Goal: Task Accomplishment & Management: Use online tool/utility

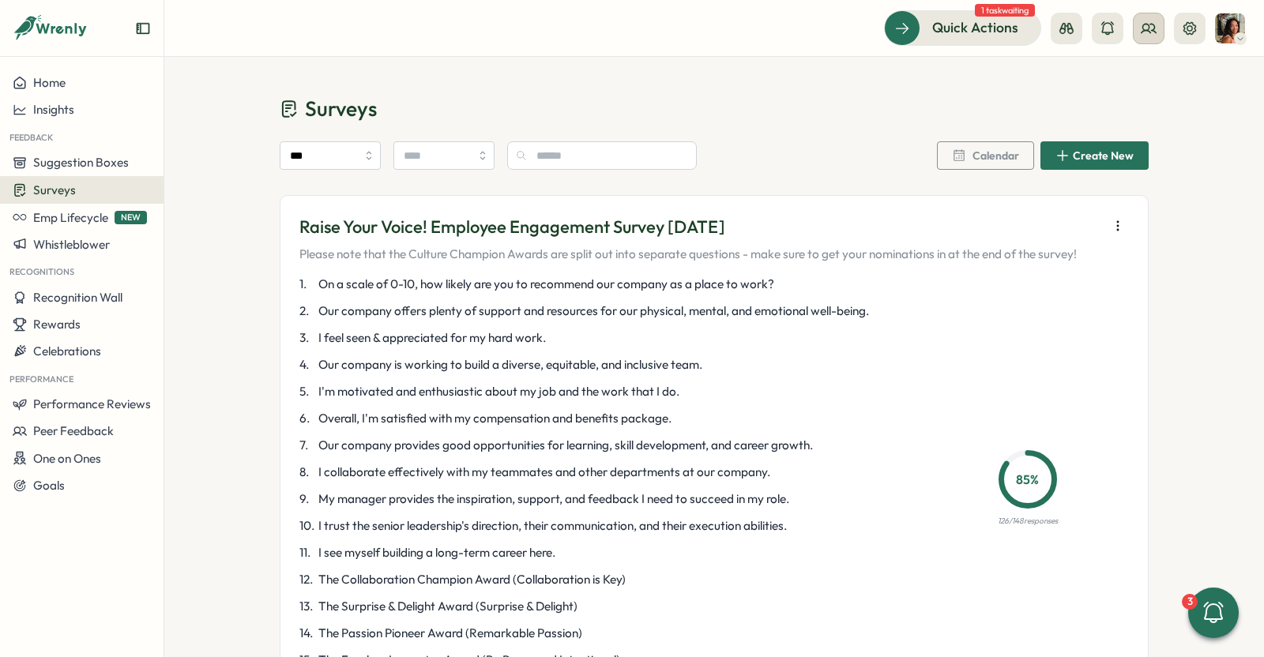
click at [1159, 20] on button at bounding box center [1149, 29] width 32 height 32
click at [1122, 80] on div "Org Members" at bounding box center [1149, 78] width 100 height 17
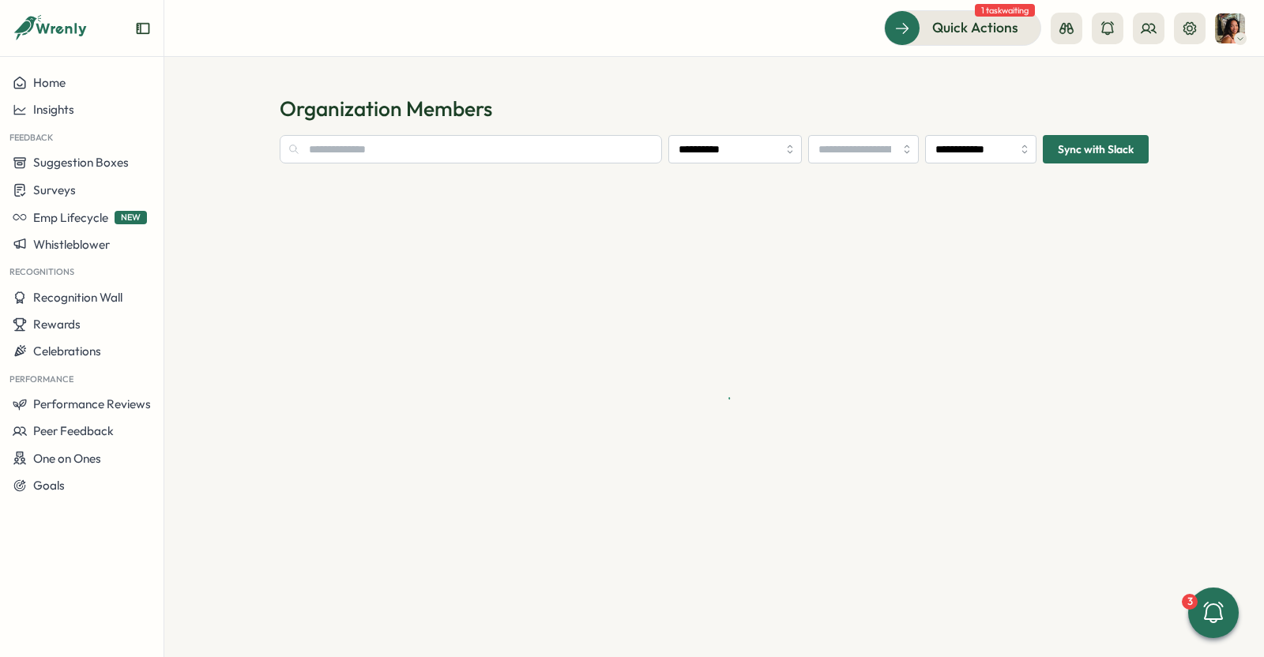
type input "**********"
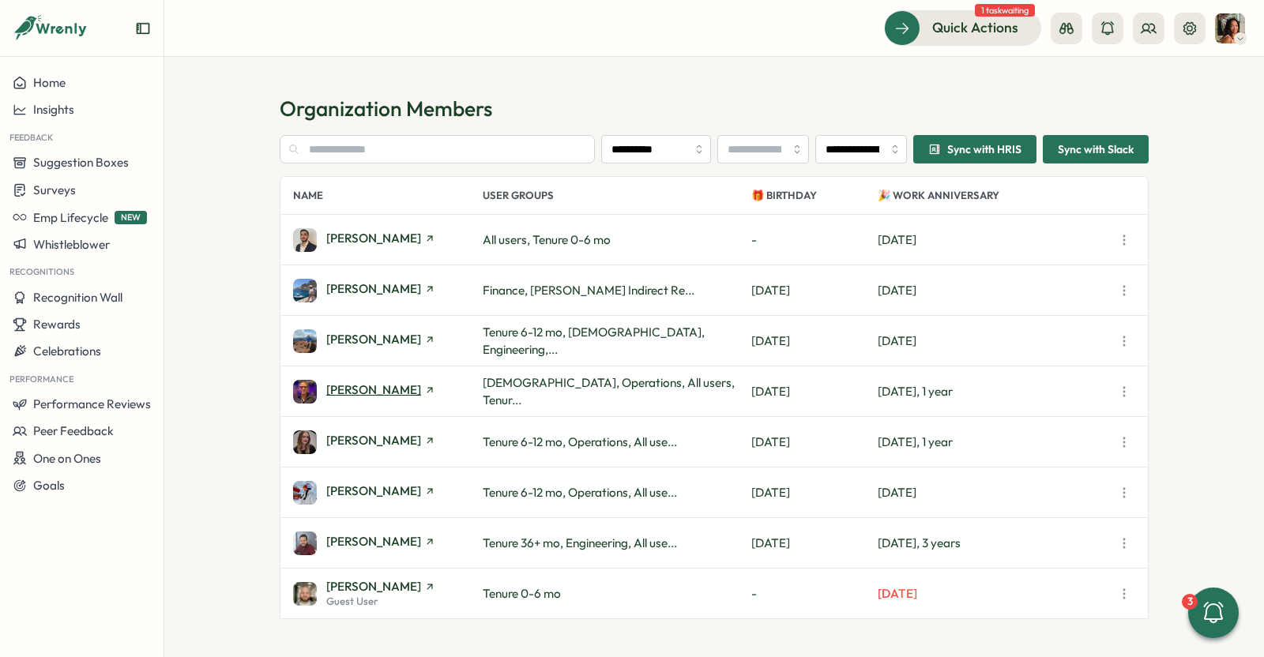
click at [353, 393] on span "[PERSON_NAME]" at bounding box center [373, 390] width 95 height 12
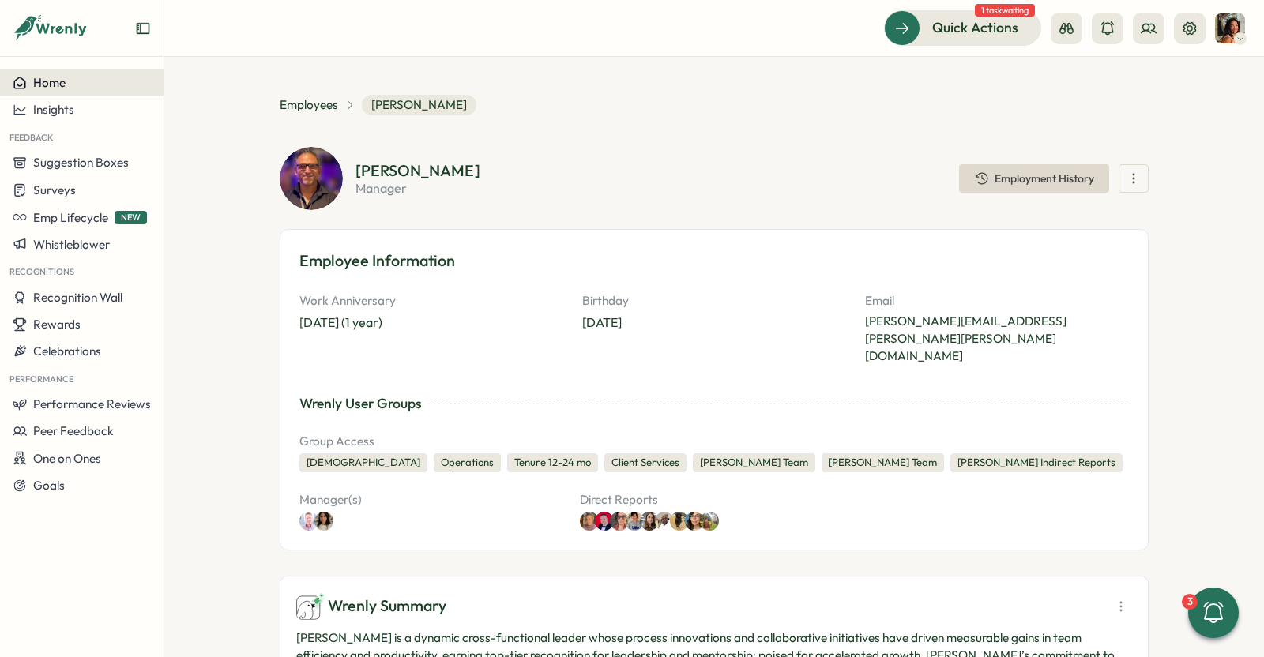
click at [52, 85] on span "Home" at bounding box center [49, 82] width 32 height 15
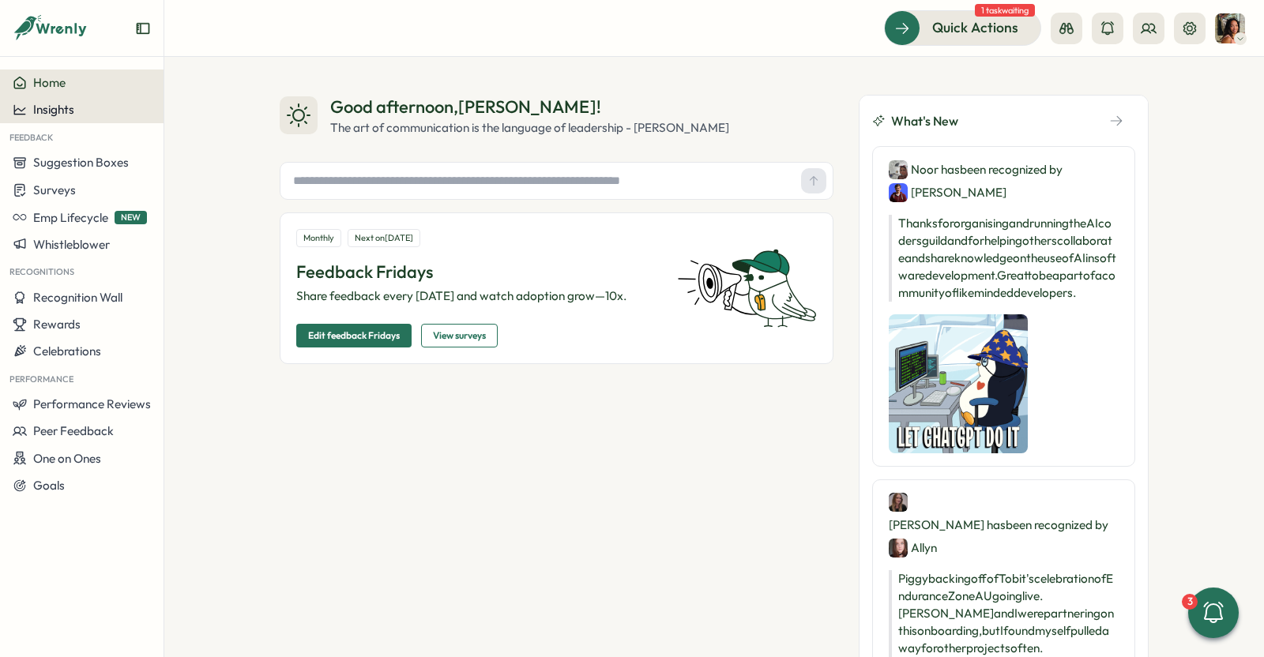
click at [56, 108] on span "Insights" at bounding box center [53, 109] width 41 height 15
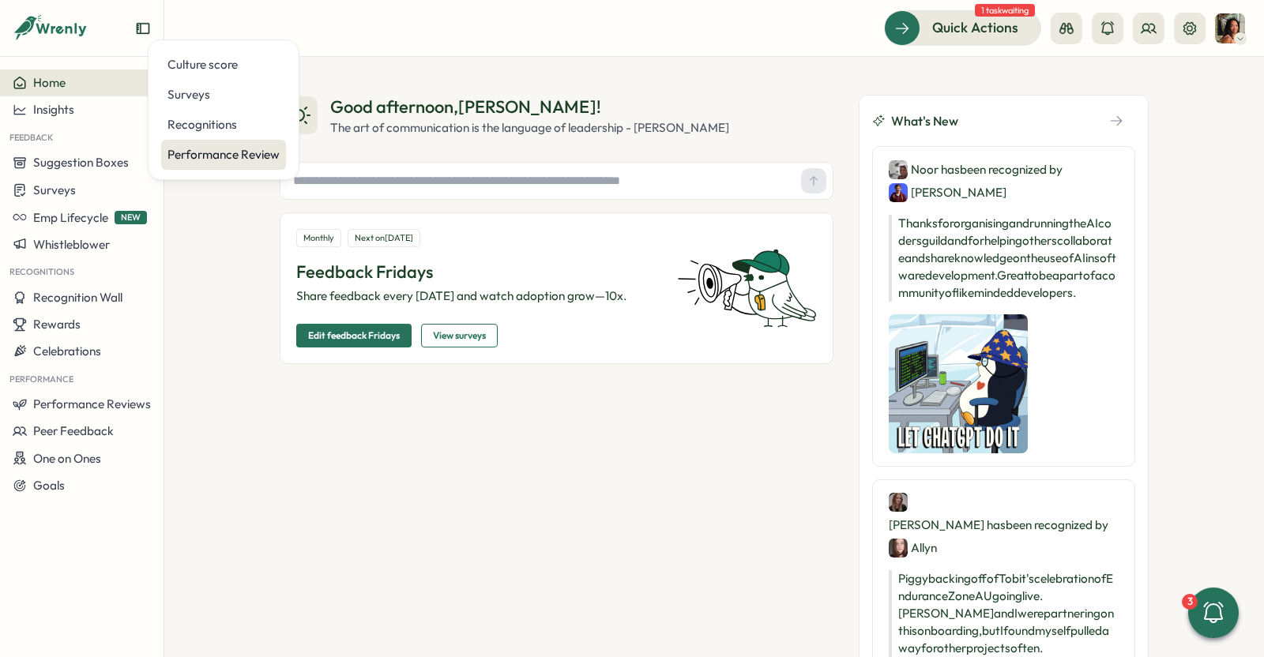
click at [195, 163] on div "Performance Review" at bounding box center [223, 155] width 125 height 30
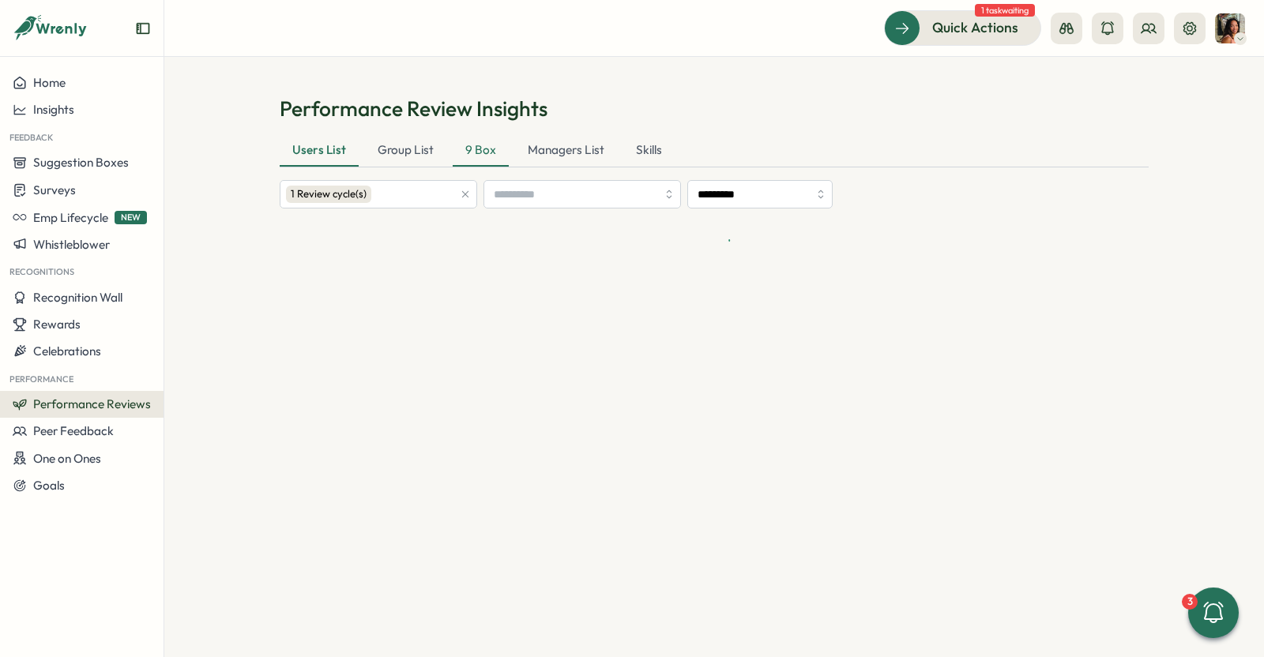
click at [471, 145] on div "9 Box" at bounding box center [481, 151] width 56 height 32
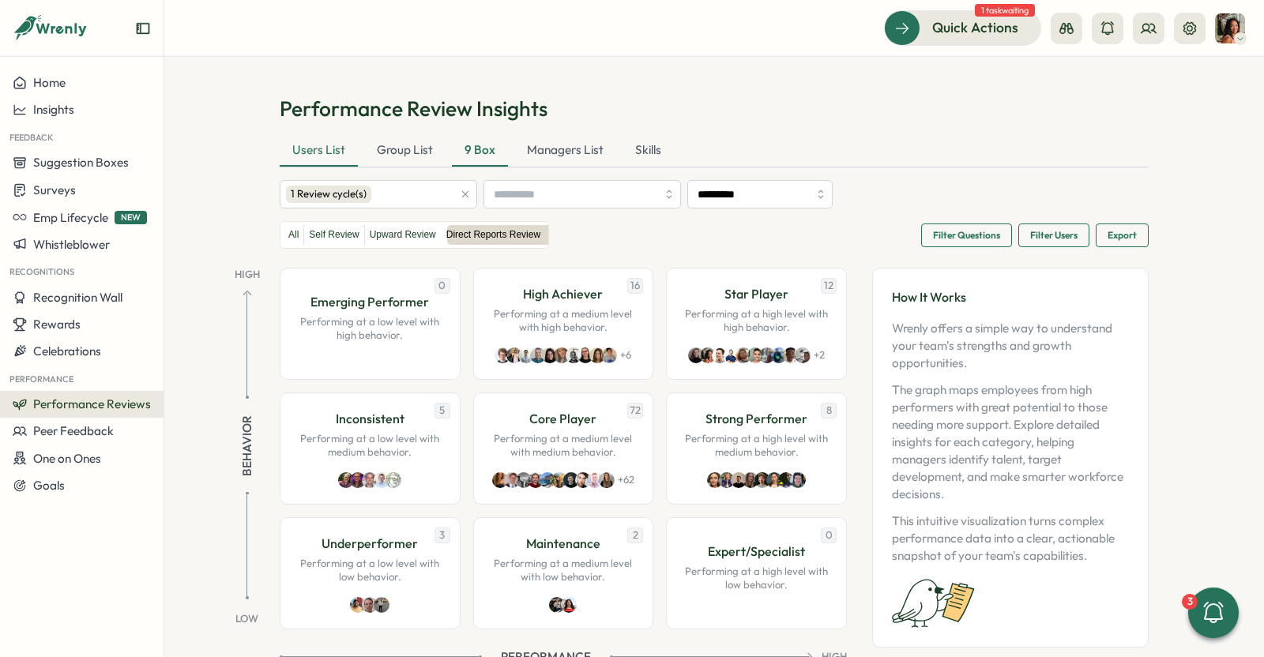
click at [295, 154] on div "Users List" at bounding box center [319, 151] width 78 height 32
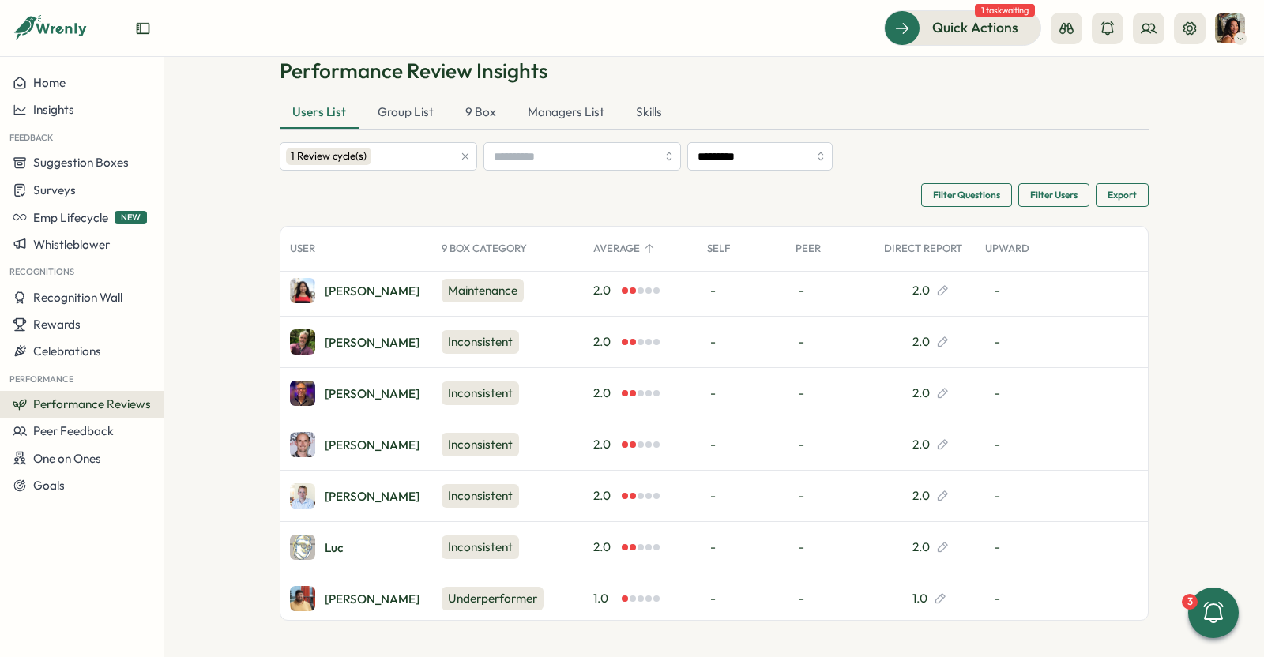
scroll to position [5593, 0]
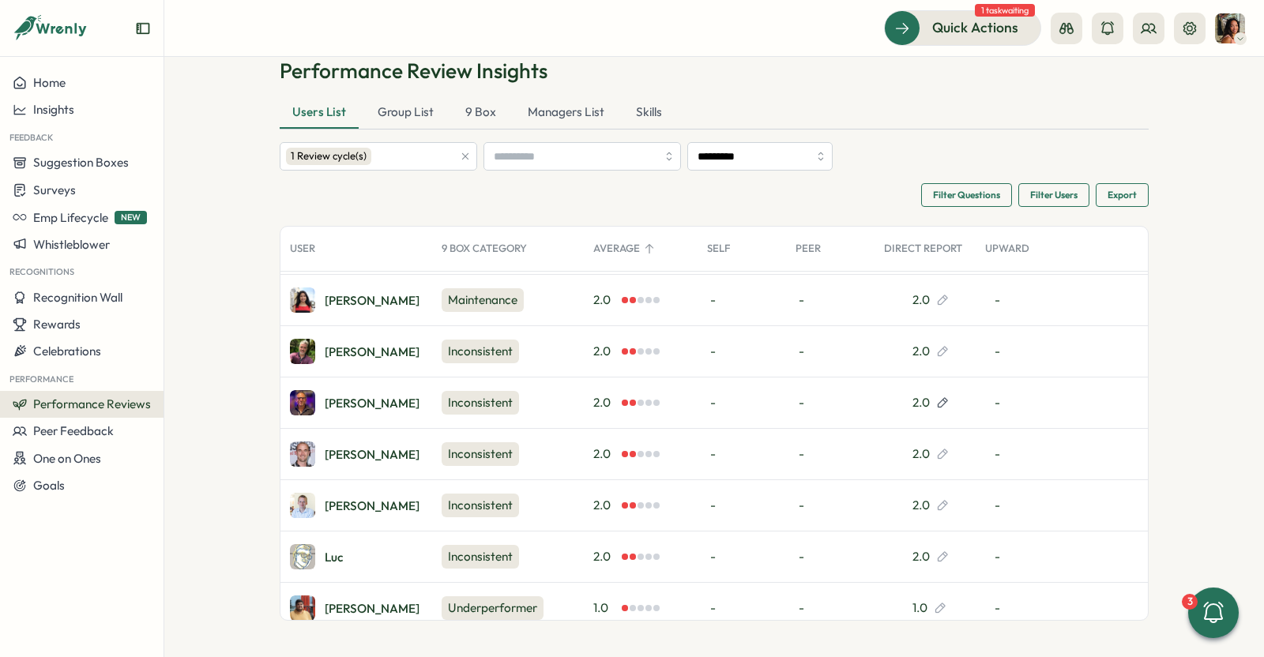
click at [936, 396] on icon at bounding box center [942, 402] width 13 height 13
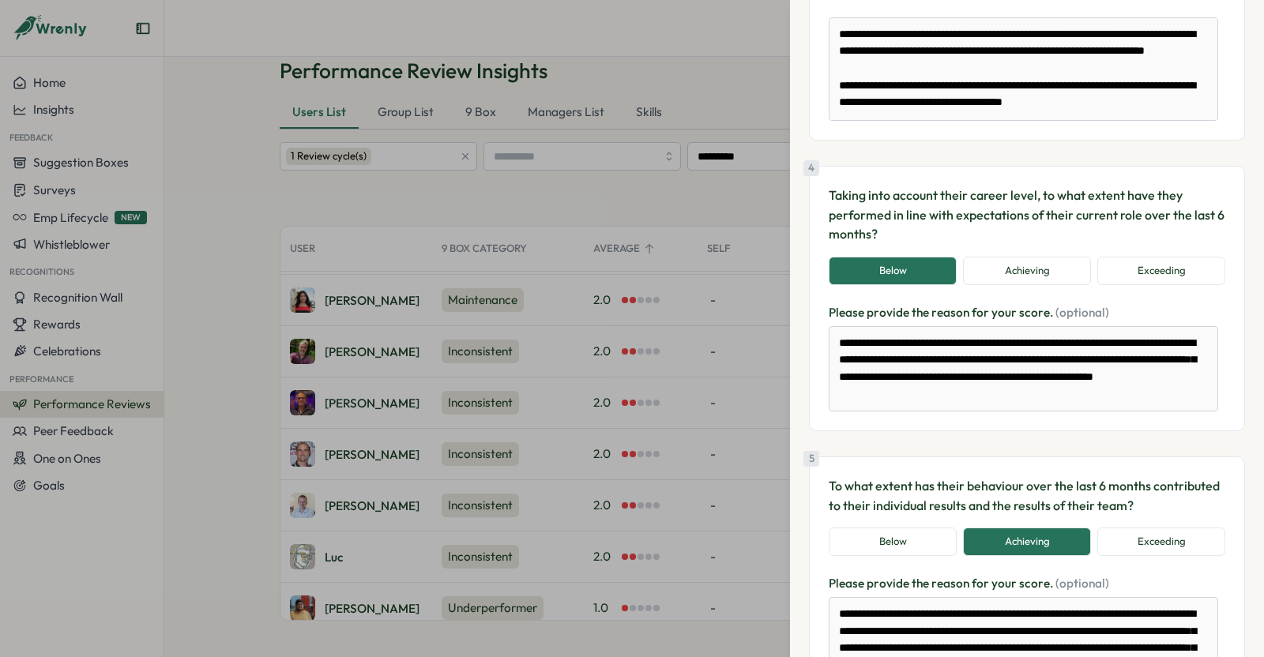
scroll to position [618, 0]
click at [1028, 262] on button "Achieving" at bounding box center [1027, 271] width 128 height 28
type textarea "*"
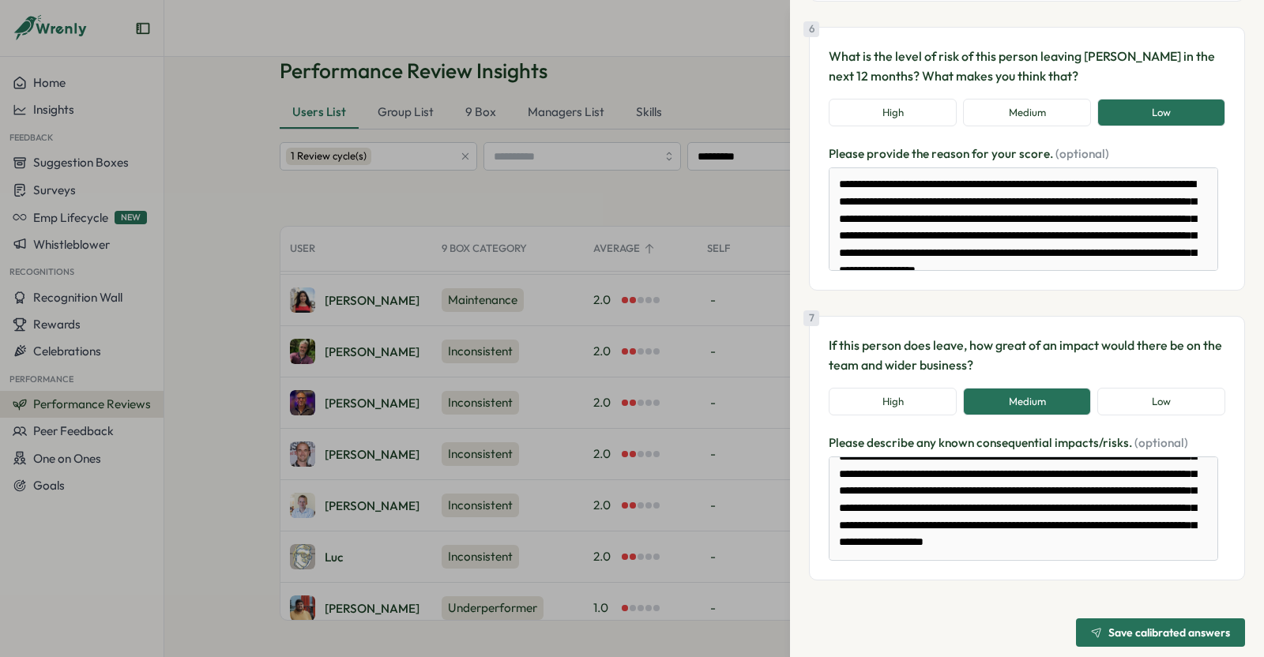
scroll to position [152, 0]
click at [1123, 627] on span "Save calibrated answers" at bounding box center [1169, 632] width 122 height 11
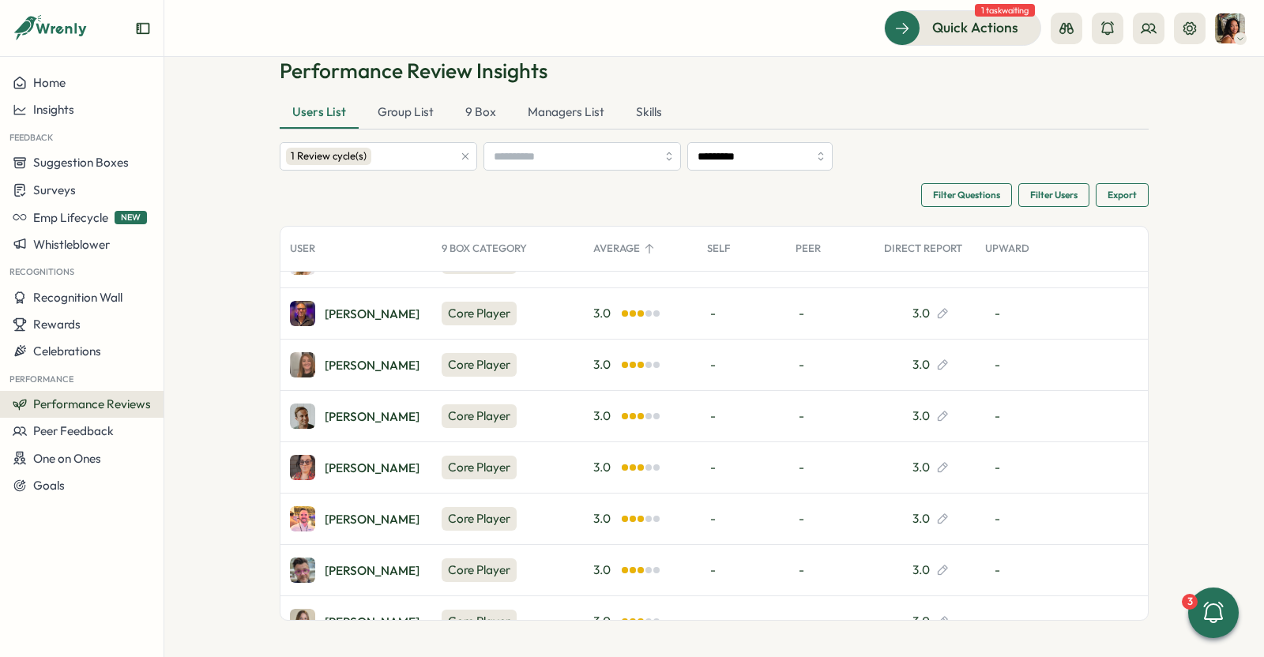
scroll to position [2731, 0]
